Goal: Navigation & Orientation: Find specific page/section

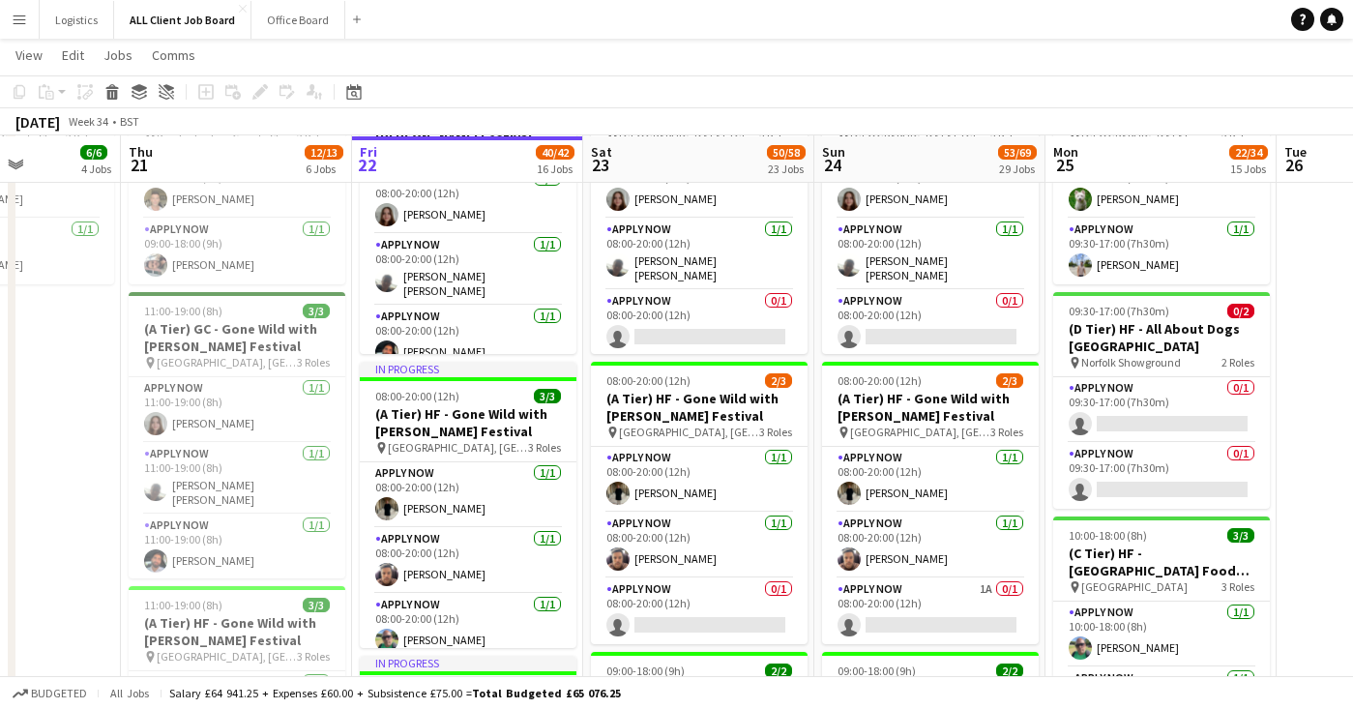
scroll to position [905, 0]
